Goal: Find specific page/section: Find specific page/section

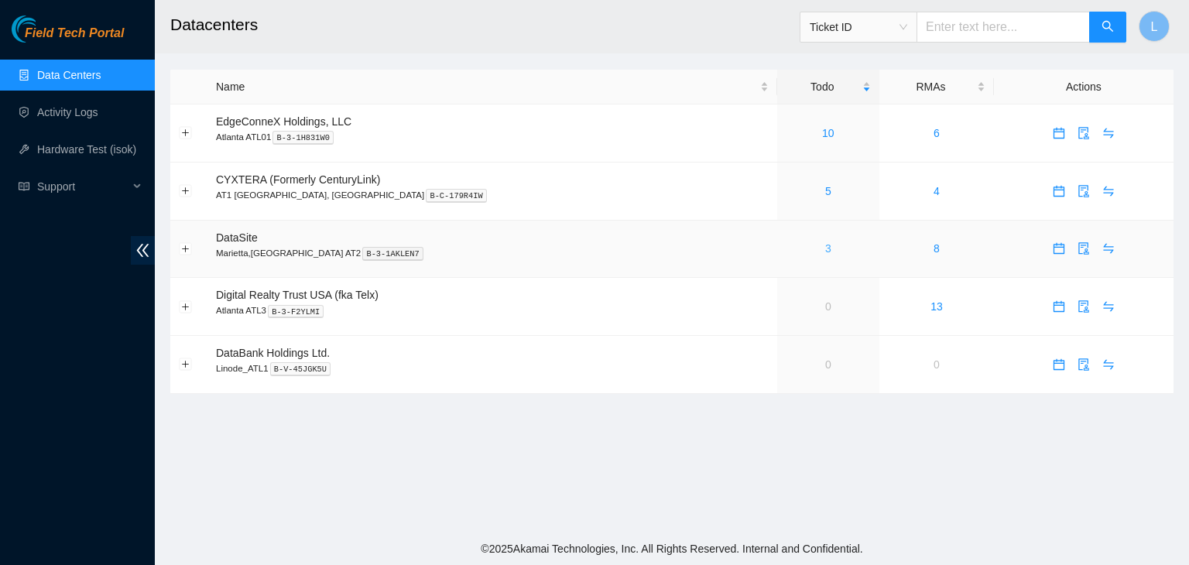
click at [825, 251] on link "3" at bounding box center [828, 248] width 6 height 12
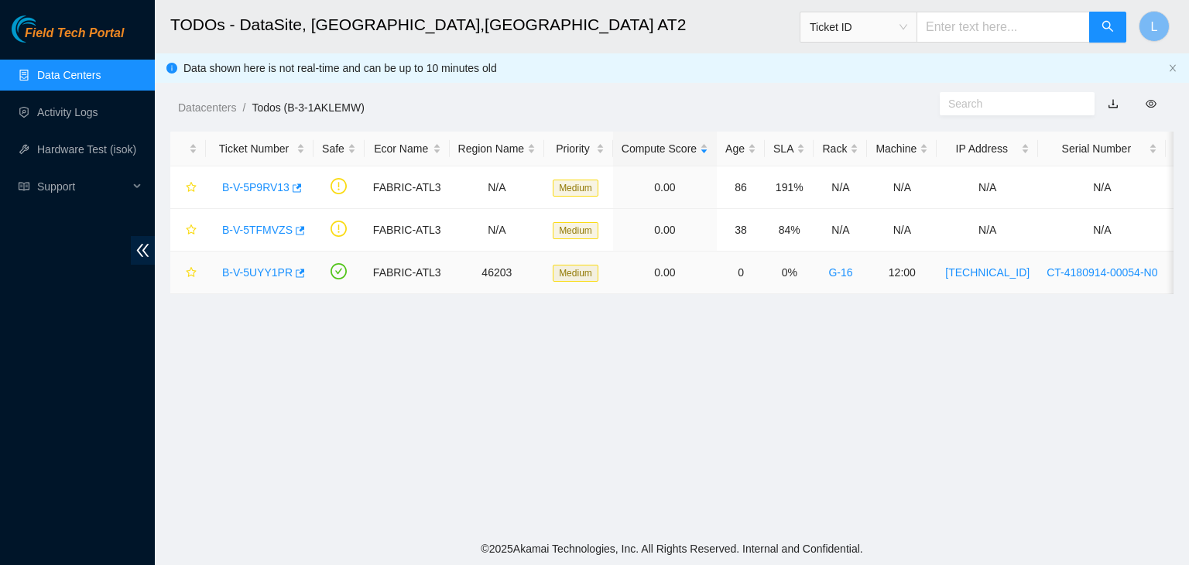
click at [266, 272] on link "B-V-5UYY1PR" at bounding box center [257, 272] width 70 height 12
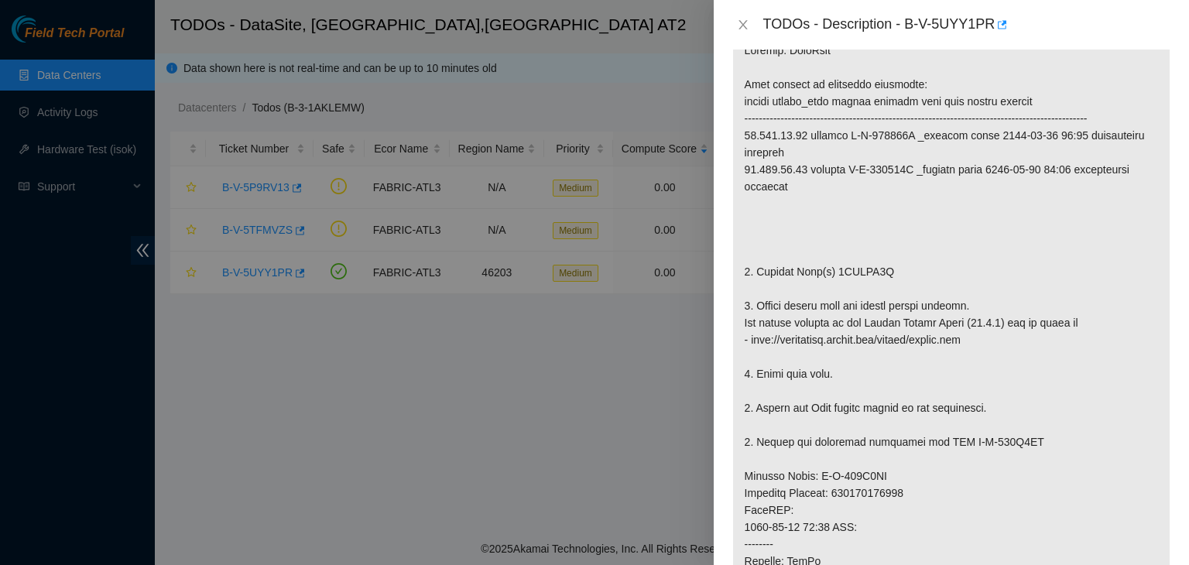
scroll to position [310, 0]
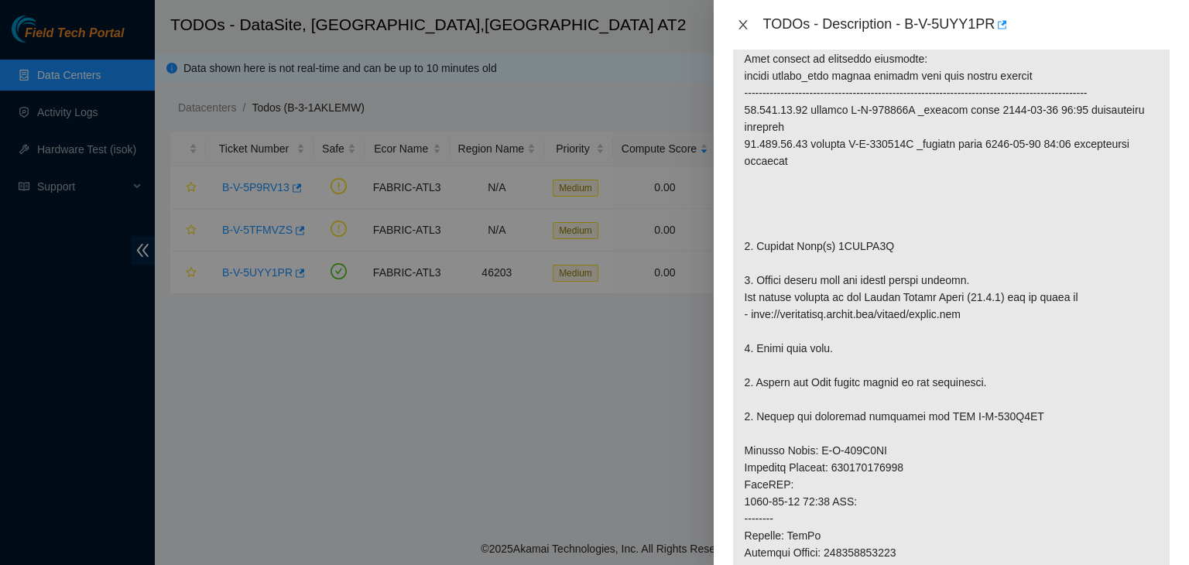
click at [747, 28] on icon "close" at bounding box center [743, 25] width 12 height 12
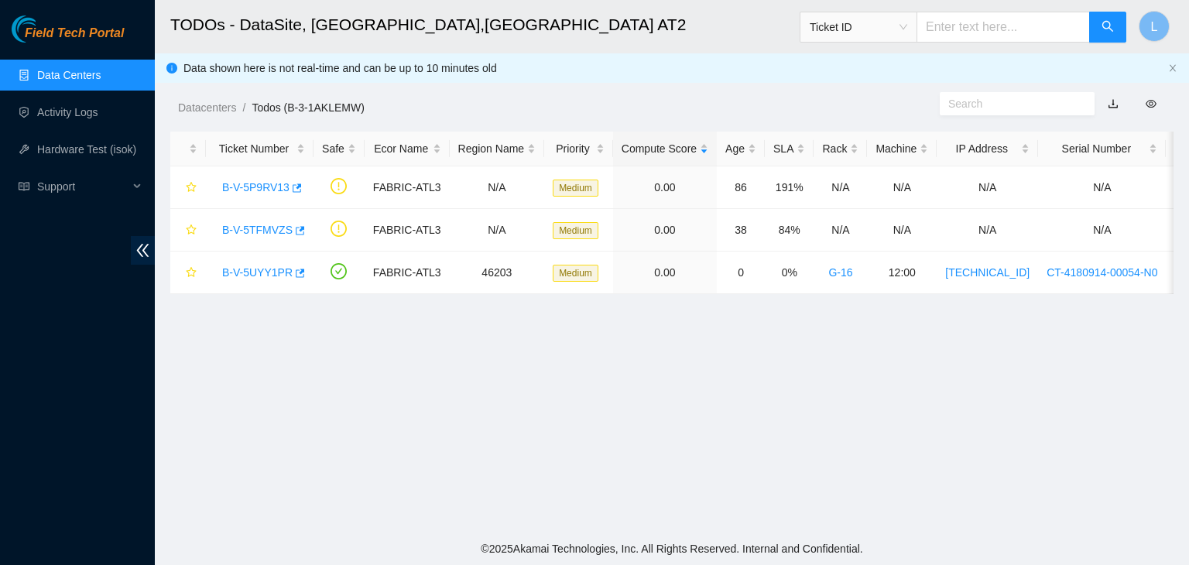
scroll to position [332, 0]
